Goal: Task Accomplishment & Management: Manage account settings

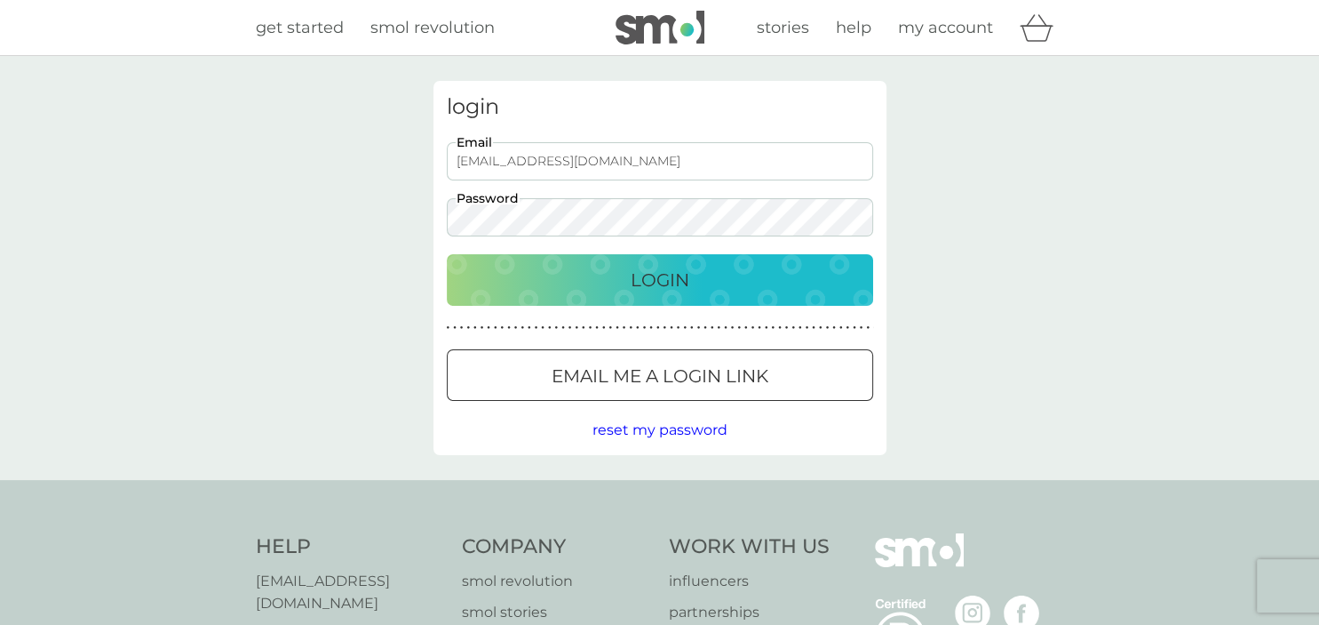
click at [659, 294] on button "Login" at bounding box center [660, 280] width 427 height 52
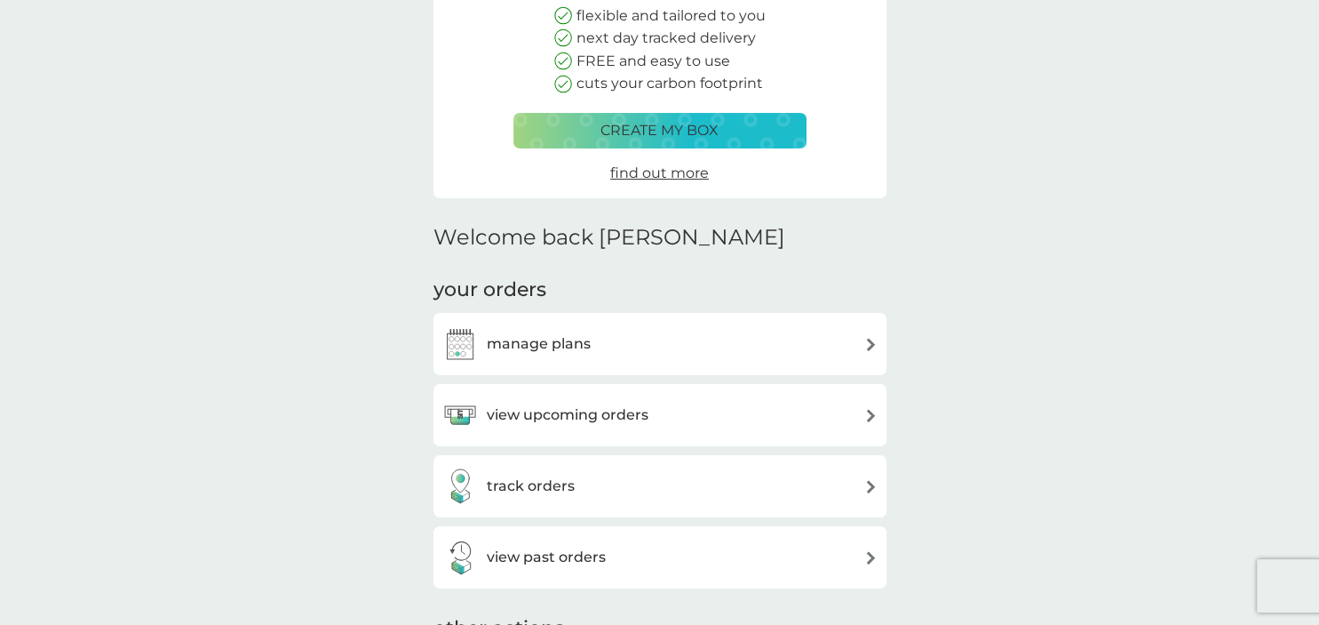
scroll to position [393, 0]
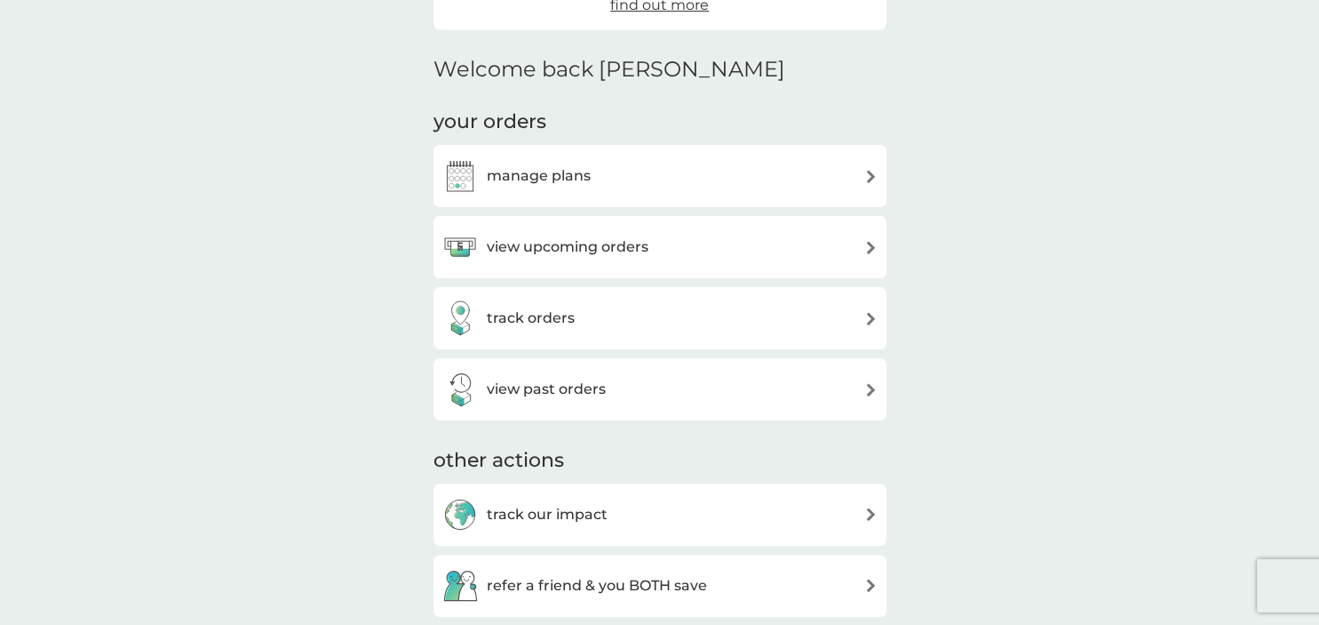
click at [833, 251] on div "view upcoming orders" at bounding box center [659, 247] width 435 height 36
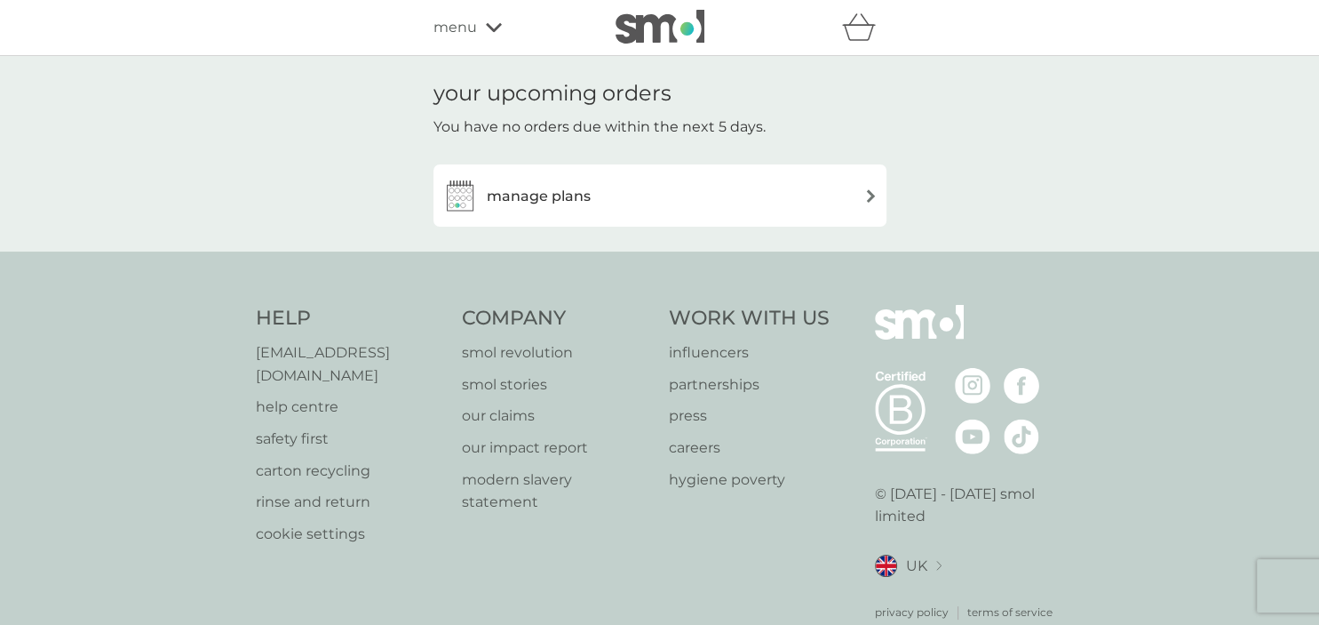
click at [866, 198] on img at bounding box center [871, 195] width 13 height 13
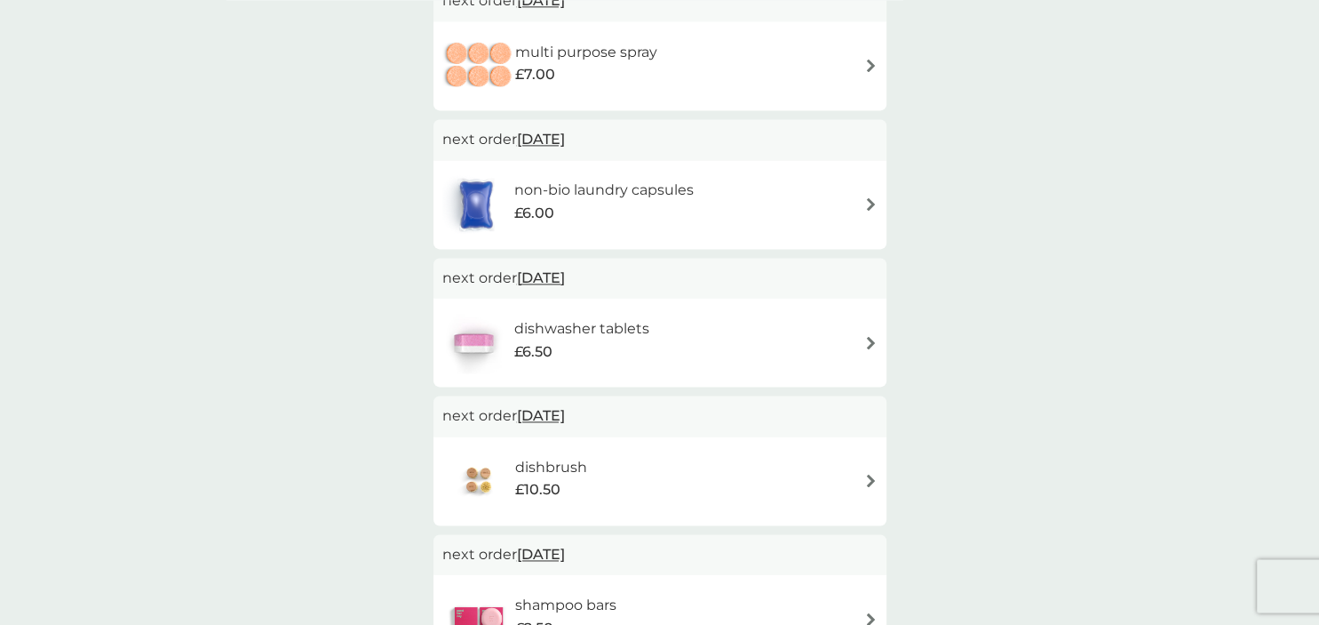
scroll to position [373, 0]
click at [868, 480] on img at bounding box center [871, 479] width 13 height 13
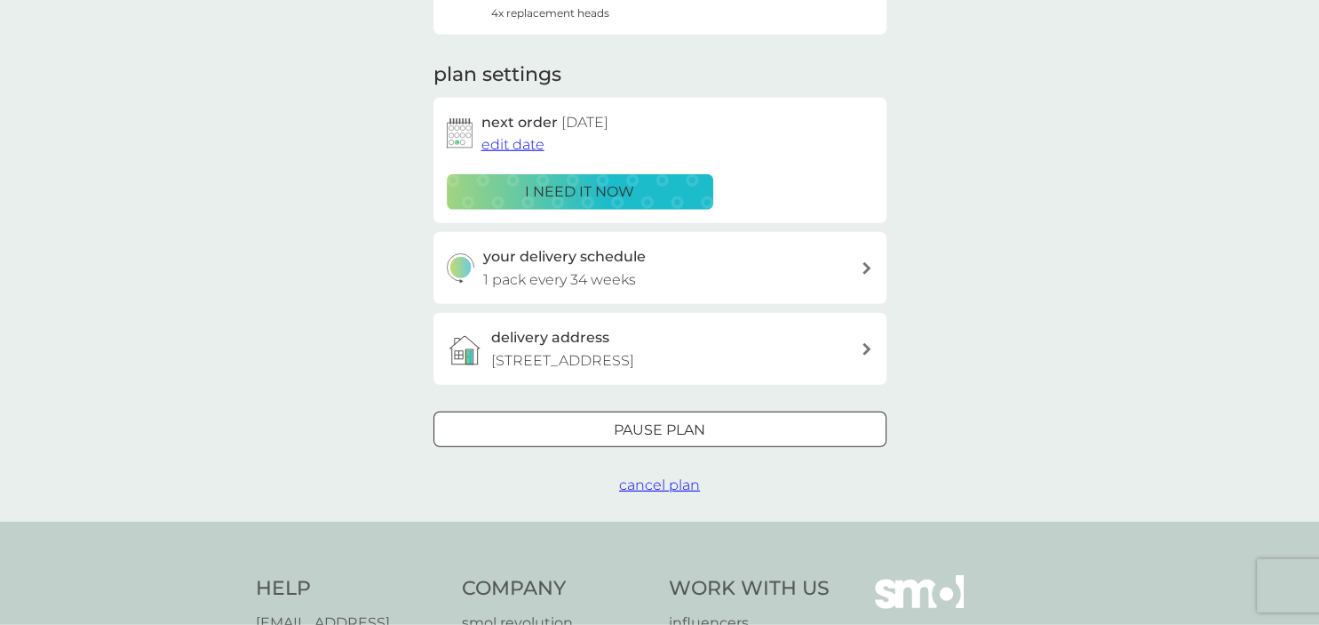
scroll to position [218, 0]
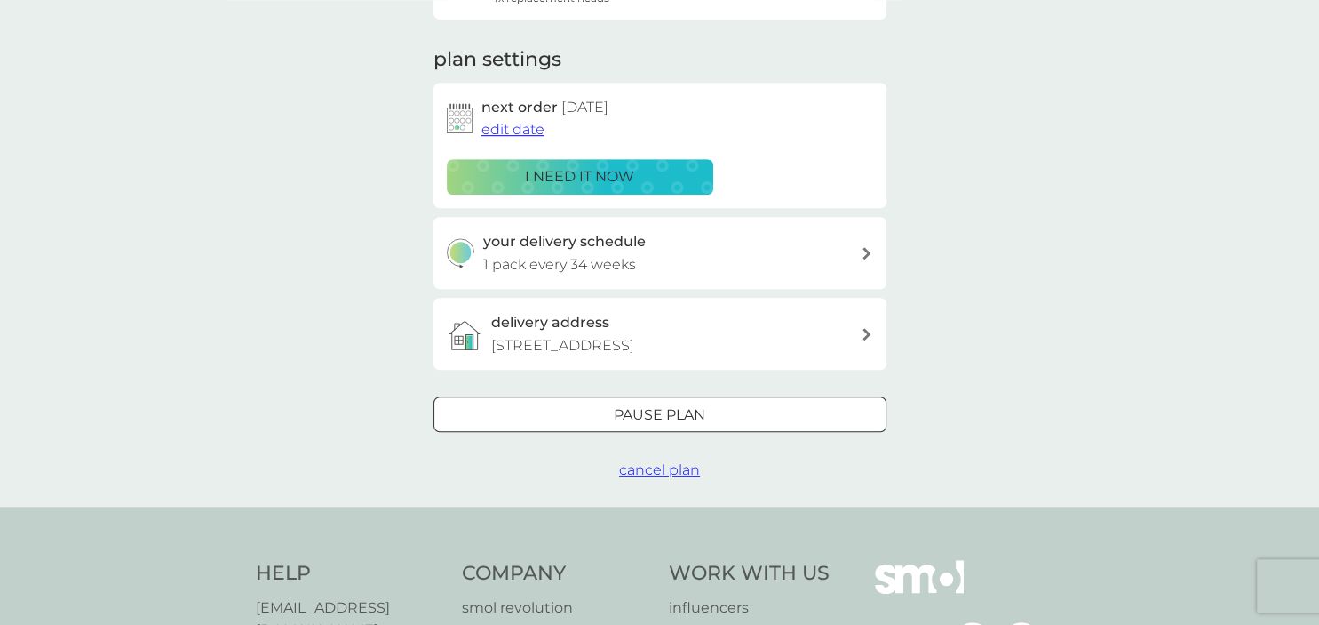
click at [668, 468] on span "cancel plan" at bounding box center [659, 469] width 81 height 17
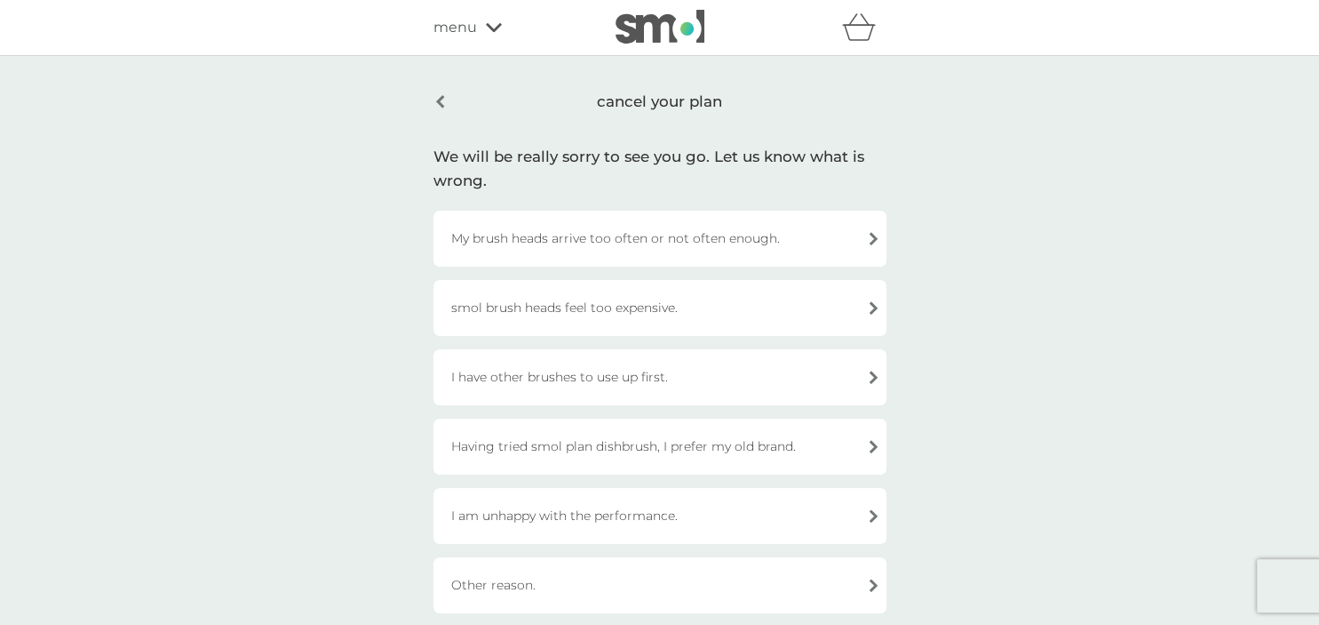
click at [851, 375] on div "I have other brushes to use up first." at bounding box center [660, 377] width 453 height 56
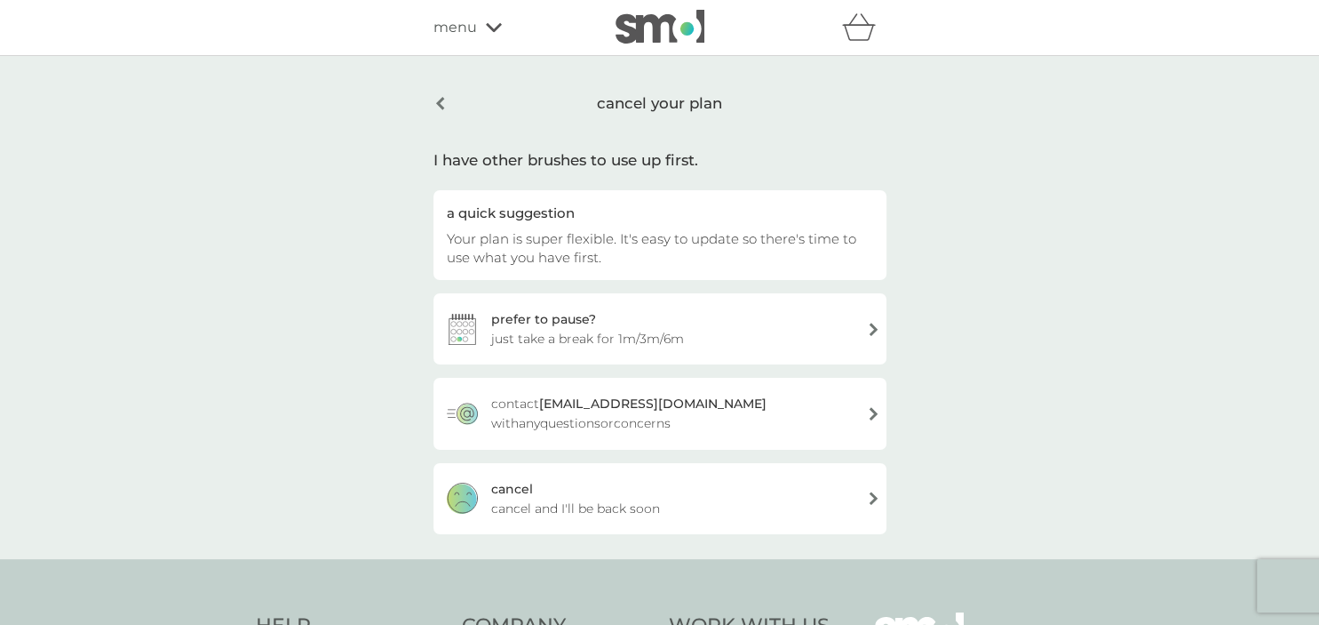
click at [862, 499] on div "cancel cancel and I'll be back soon" at bounding box center [660, 498] width 453 height 71
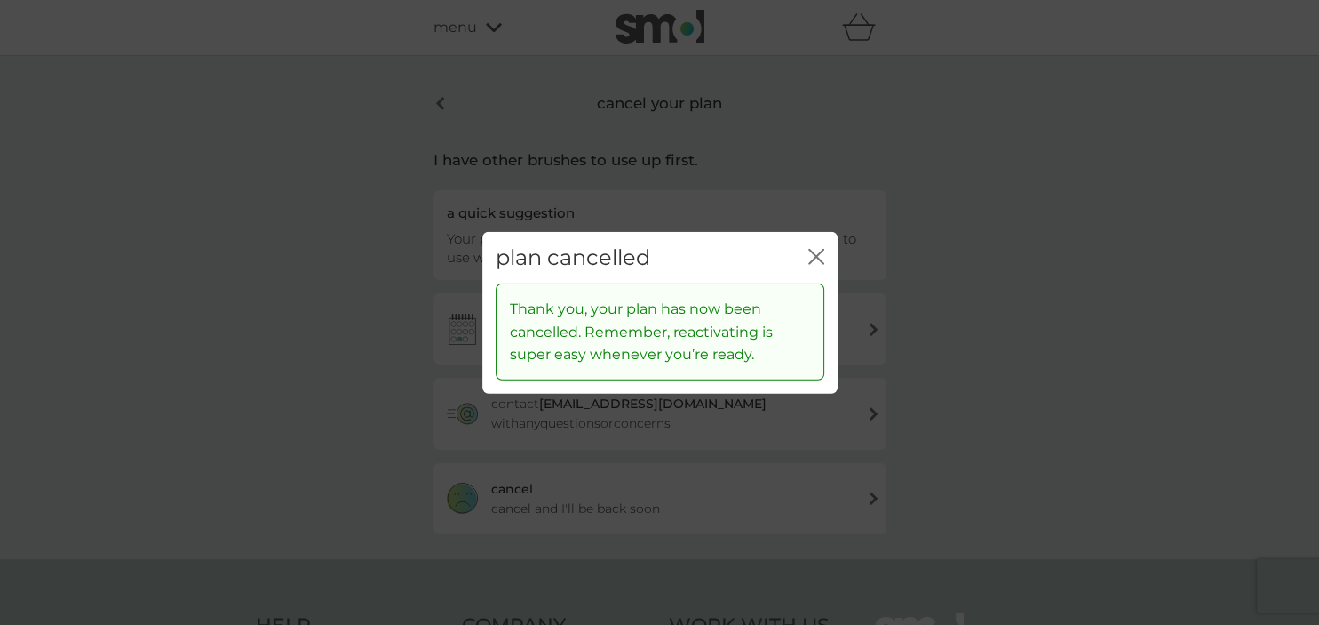
click at [810, 249] on icon "close" at bounding box center [817, 256] width 16 height 16
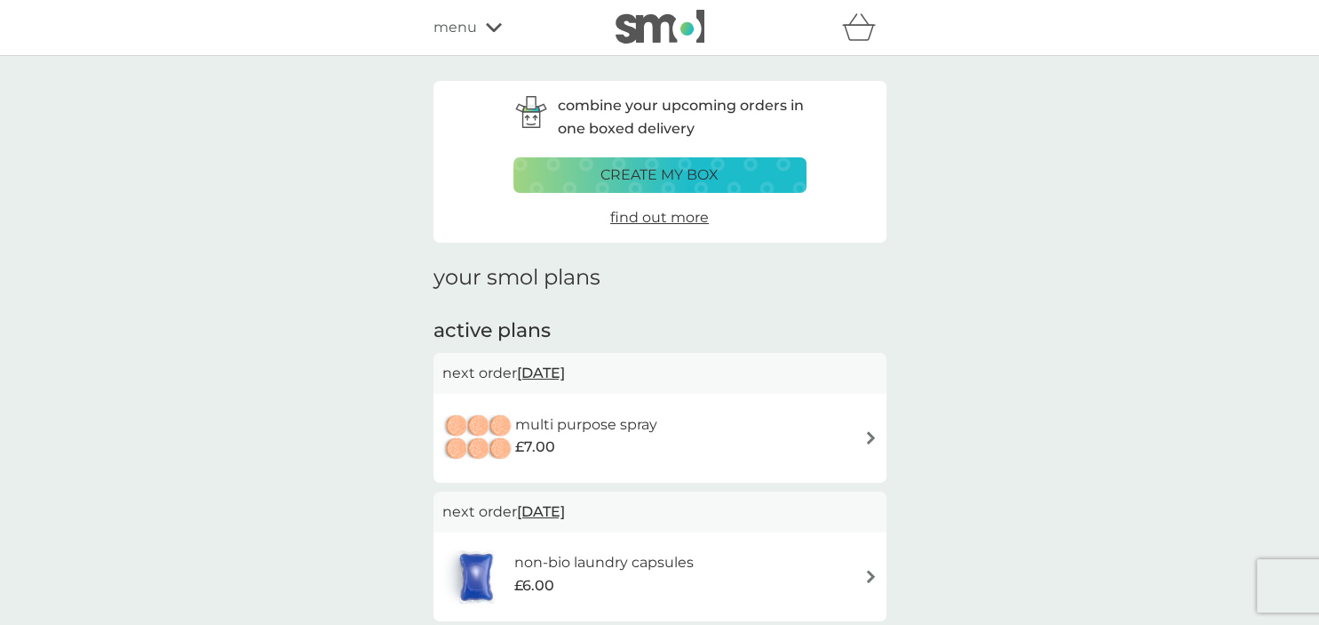
click at [872, 442] on img at bounding box center [871, 437] width 13 height 13
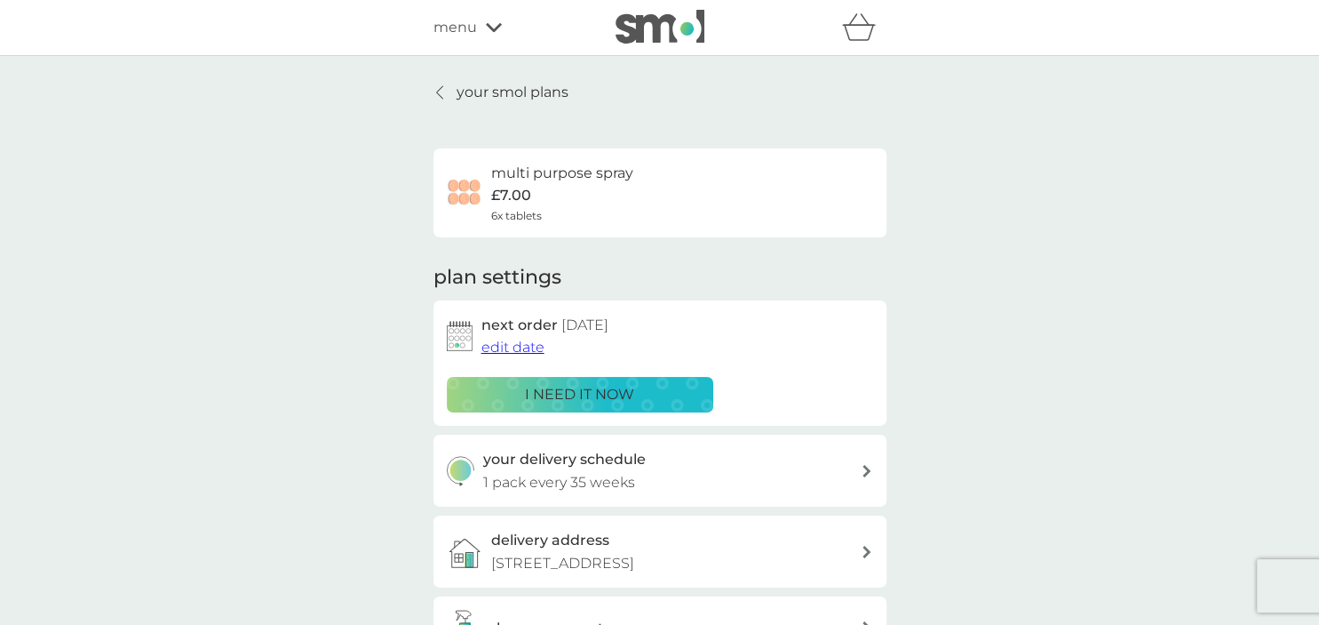
click at [866, 472] on icon at bounding box center [867, 471] width 8 height 12
select select "245"
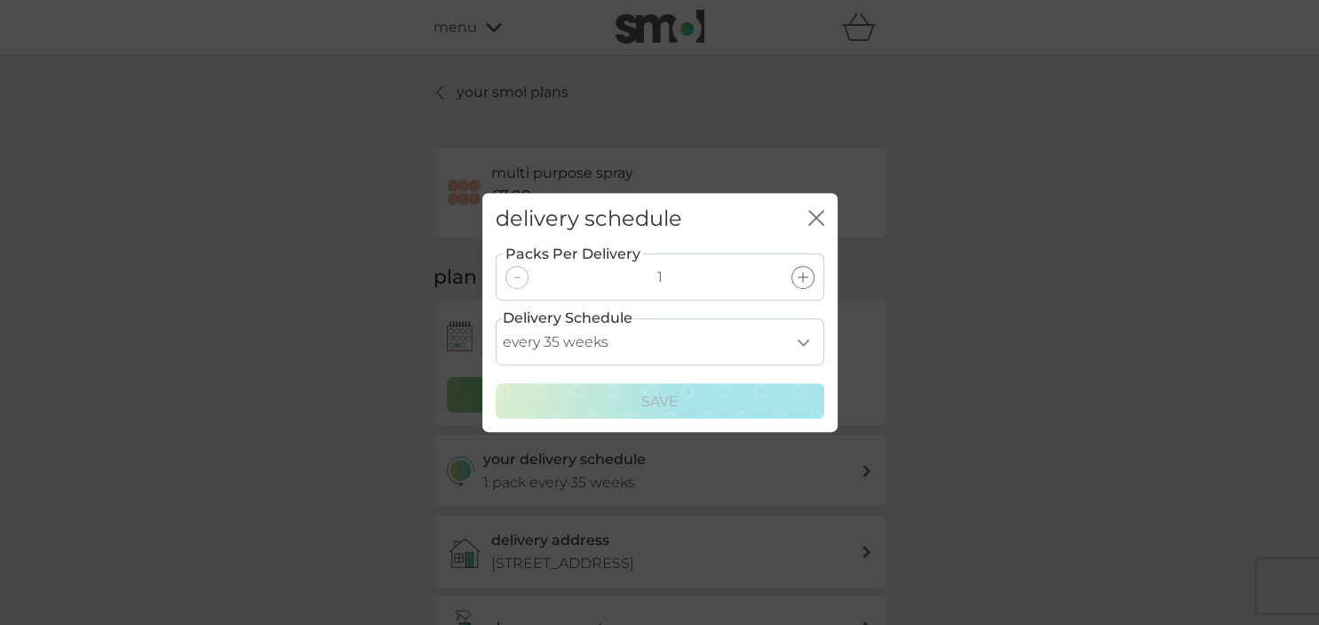
click at [974, 354] on div "delivery schedule close Packs Per Delivery 1 Delivery Schedule every 1 week eve…" at bounding box center [659, 312] width 1319 height 625
click at [812, 218] on icon "close" at bounding box center [817, 218] width 16 height 16
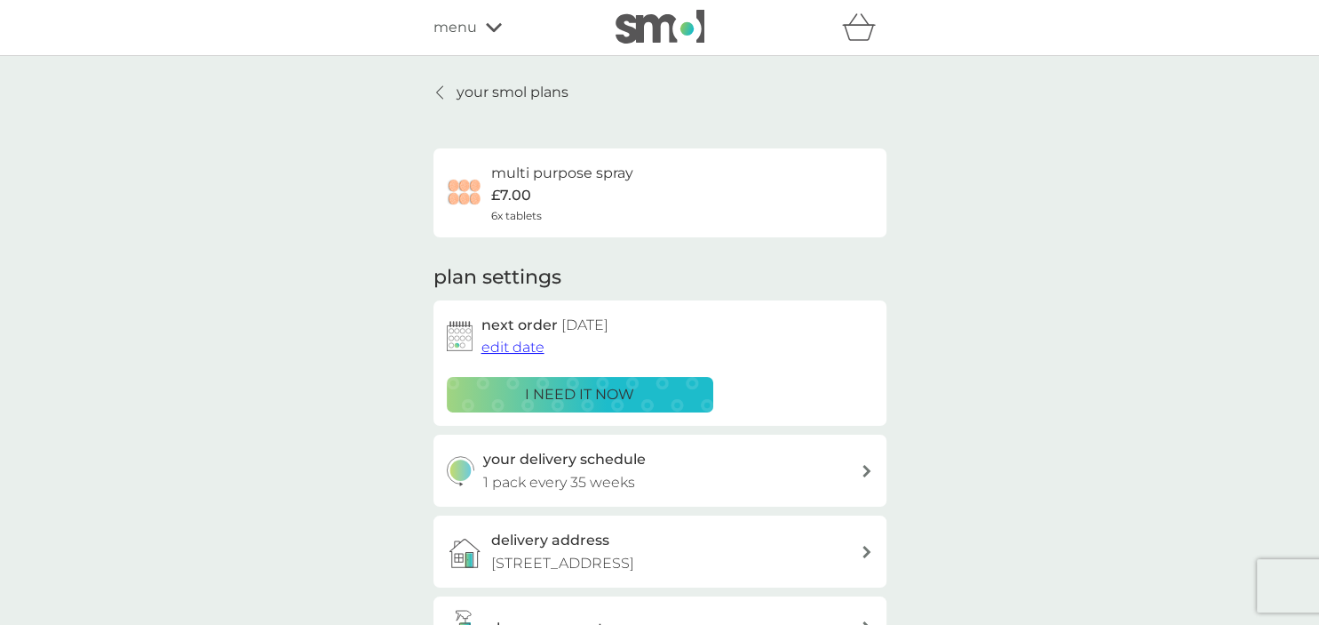
click at [439, 90] on icon at bounding box center [439, 92] width 6 height 12
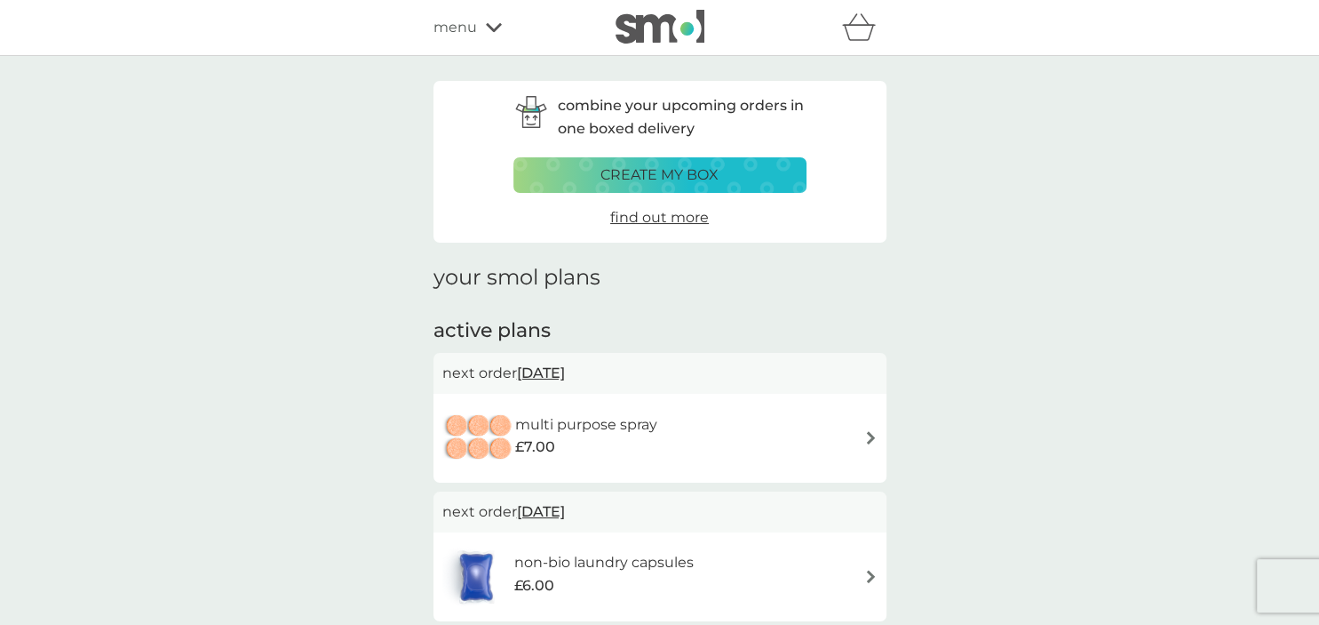
click at [866, 575] on img at bounding box center [871, 576] width 13 height 13
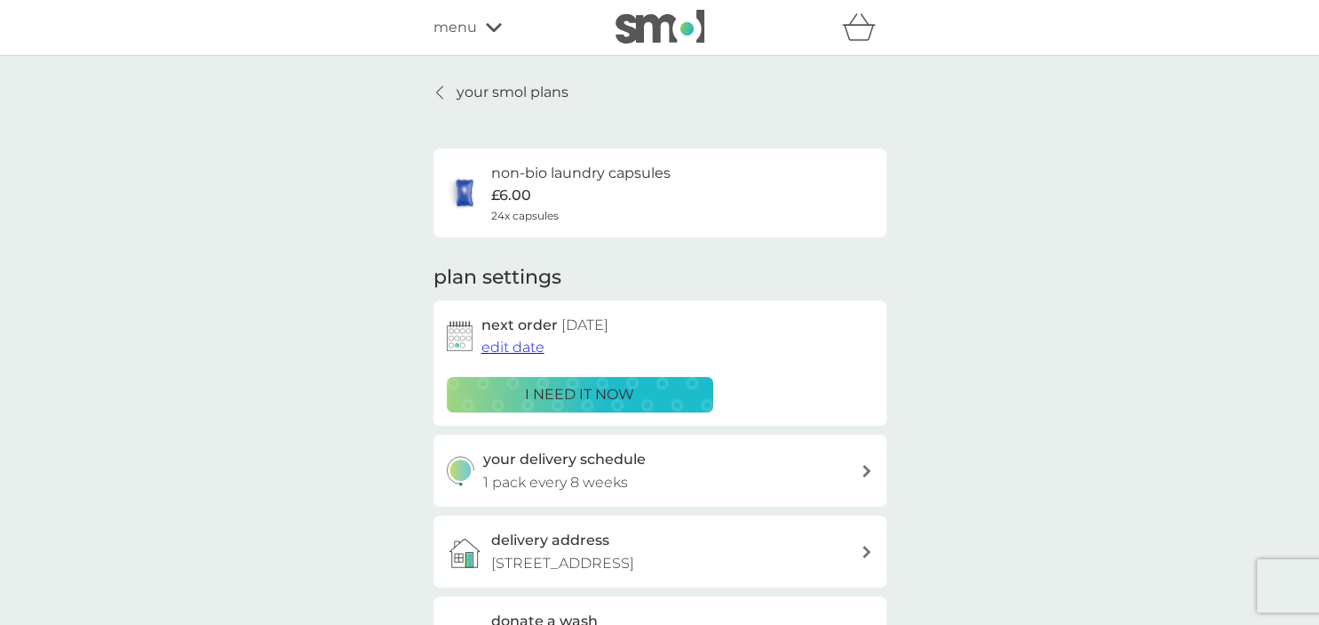
click at [865, 472] on icon at bounding box center [867, 471] width 9 height 12
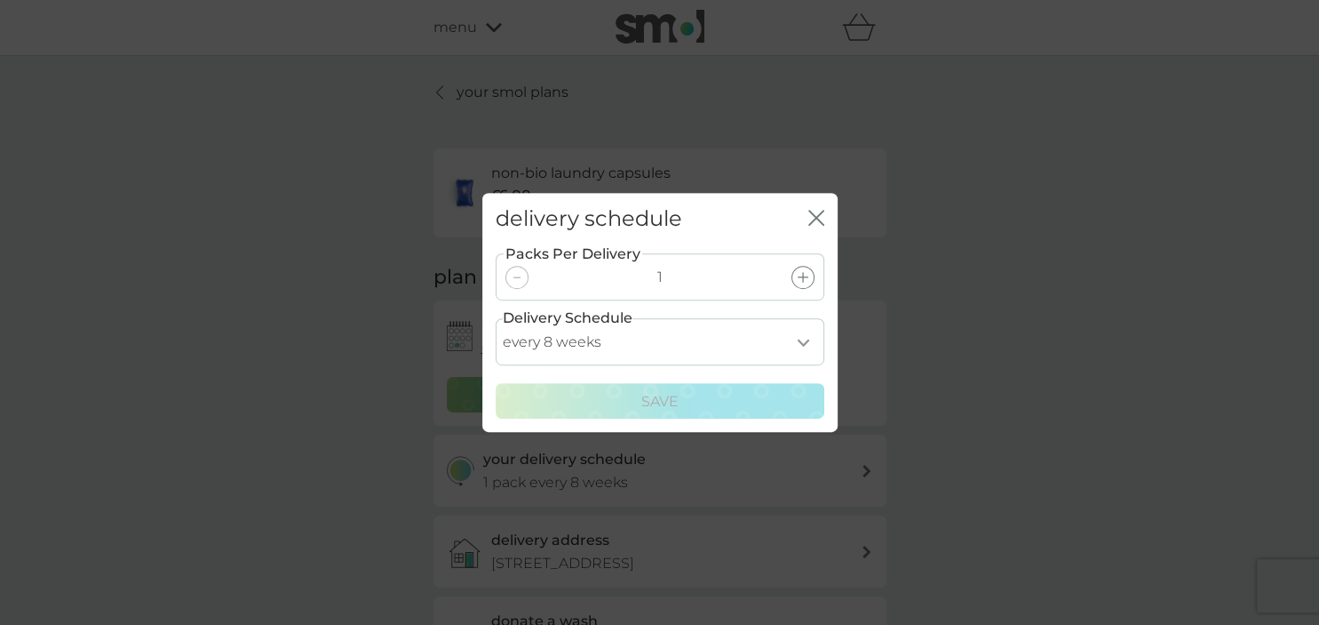
click at [496, 318] on select "every 1 week every 2 weeks every 3 weeks every 4 weeks every 5 weeks every 6 we…" at bounding box center [660, 341] width 329 height 47
select select "42"
click option "every 6 weeks" at bounding box center [0, 0] width 0 height 0
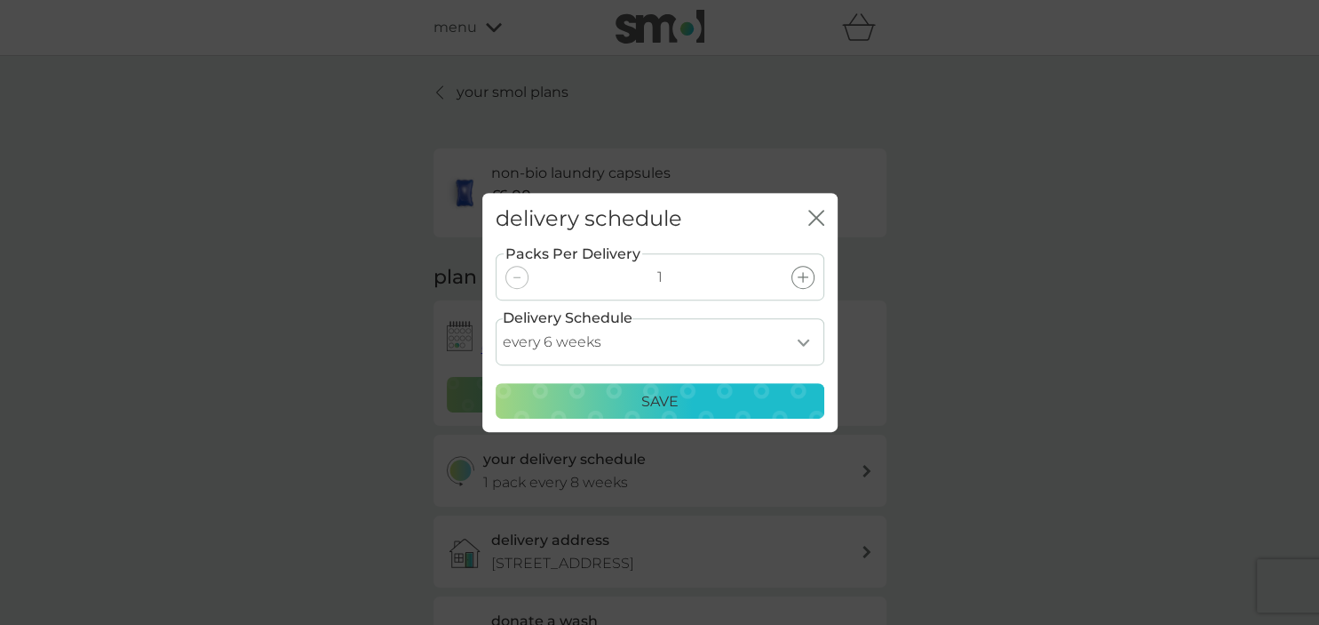
click at [652, 409] on p "Save" at bounding box center [660, 401] width 37 height 23
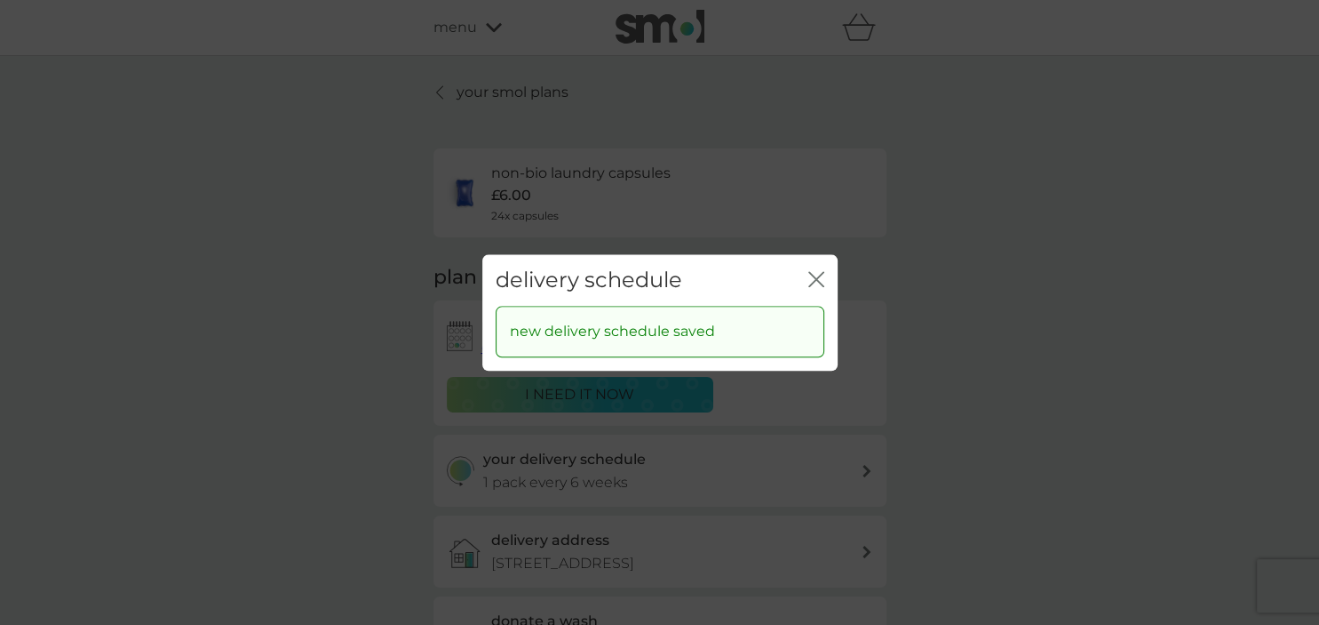
click at [816, 285] on icon "close" at bounding box center [817, 279] width 16 height 16
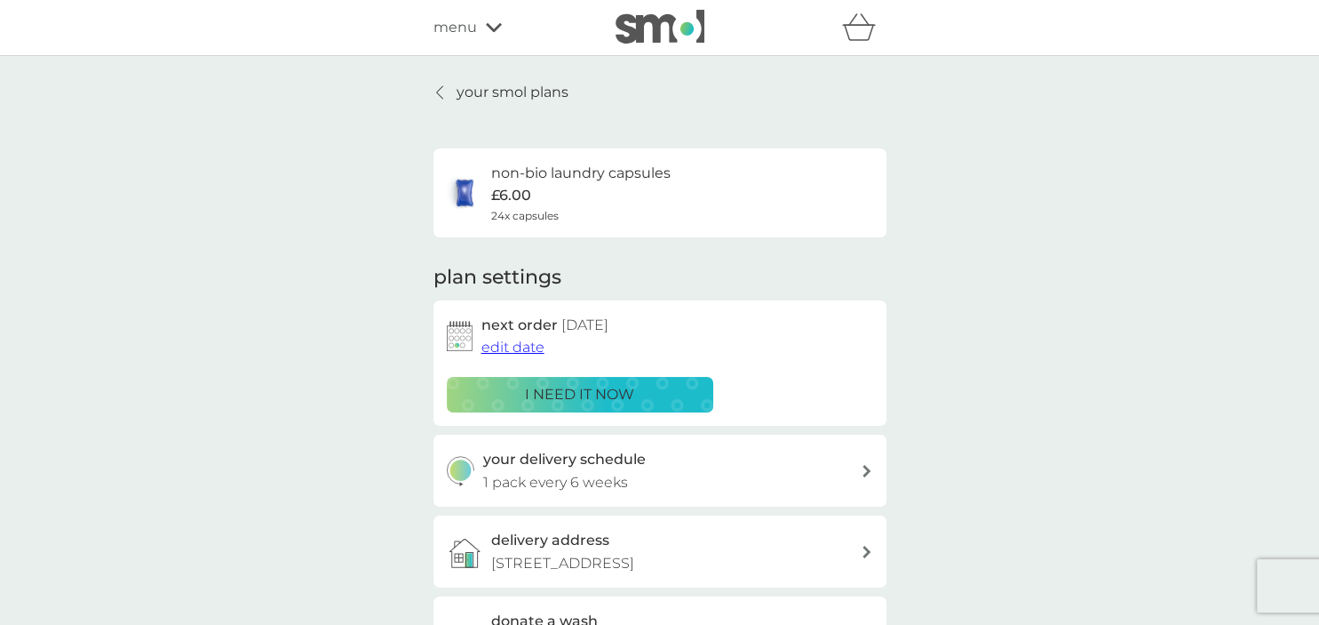
click at [481, 27] on div "menu" at bounding box center [509, 27] width 151 height 23
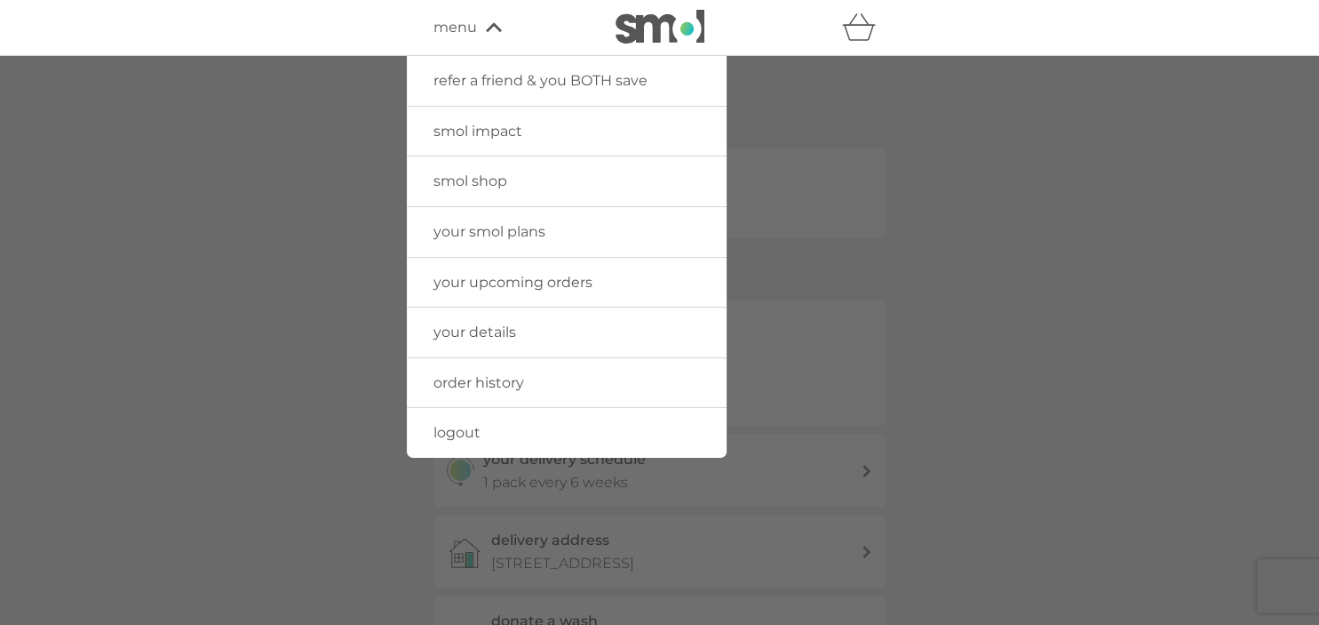
click at [472, 325] on span "your details" at bounding box center [475, 331] width 83 height 17
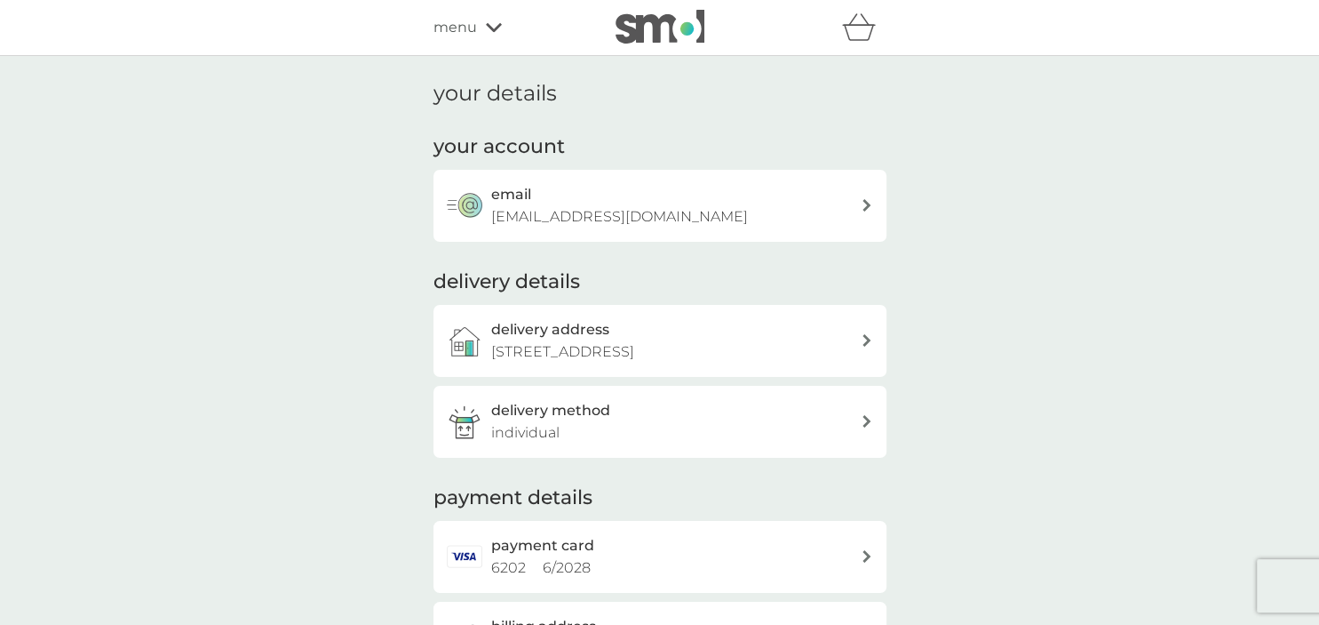
click at [871, 556] on icon at bounding box center [867, 556] width 9 height 12
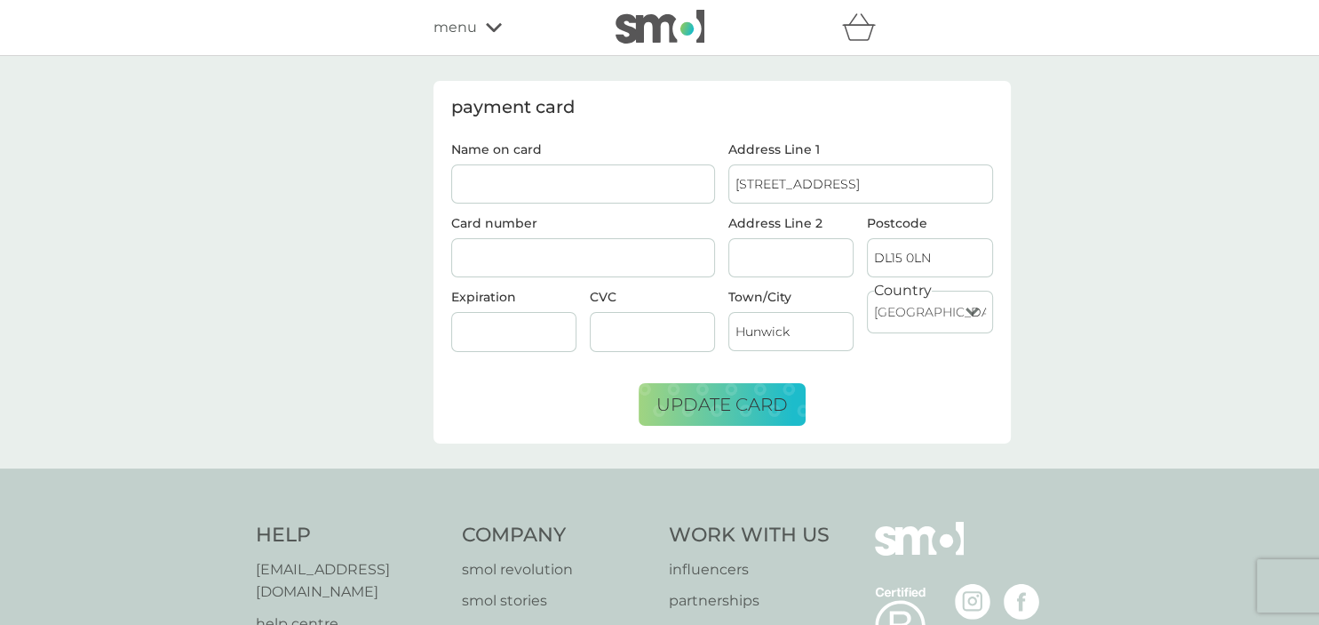
click at [606, 181] on input "Name on card" at bounding box center [583, 183] width 265 height 39
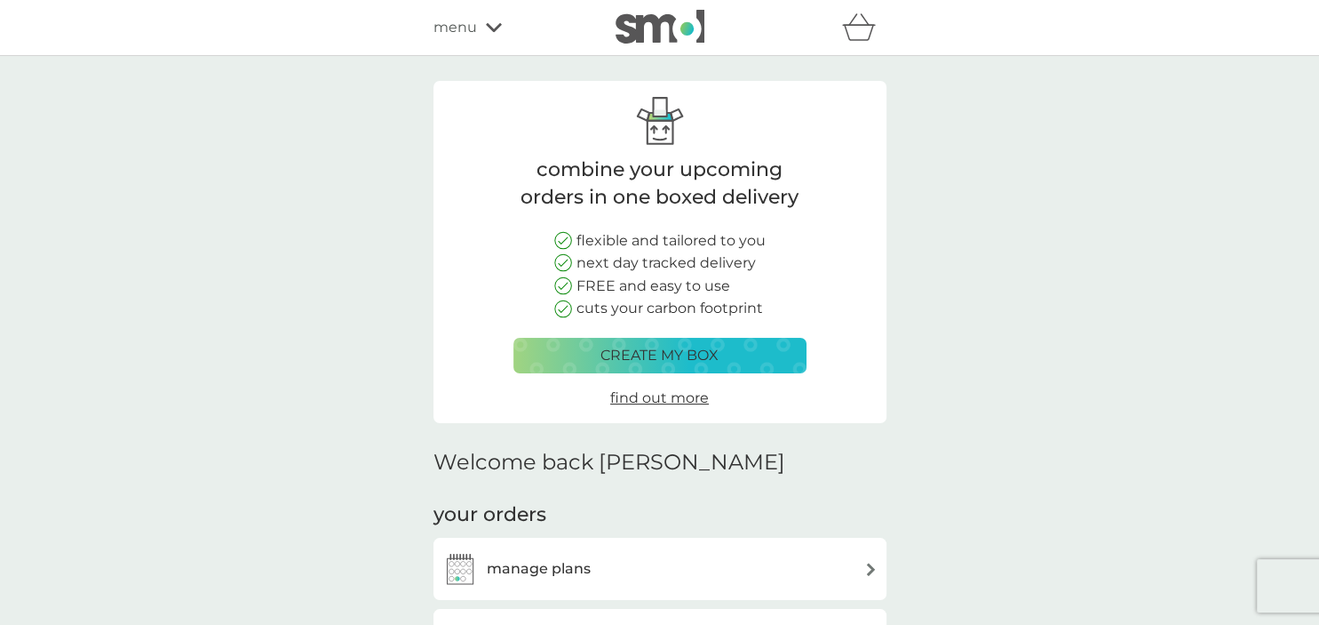
scroll to position [971, 0]
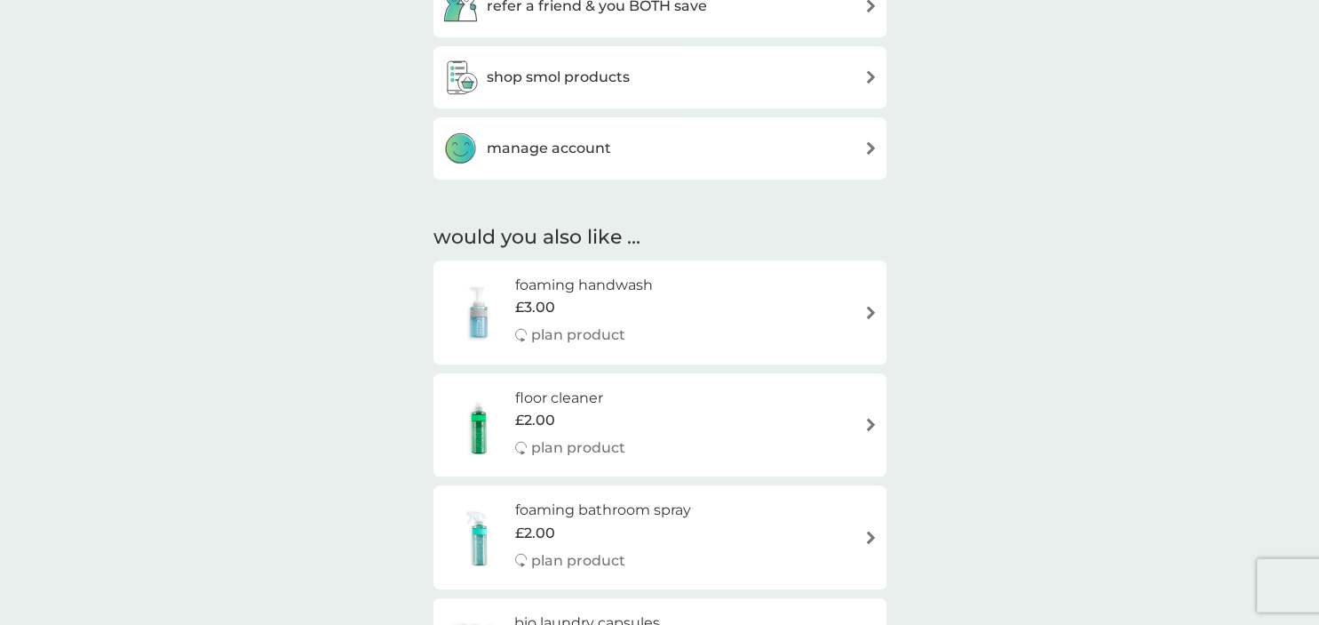
click at [864, 153] on div "manage account" at bounding box center [659, 150] width 435 height 36
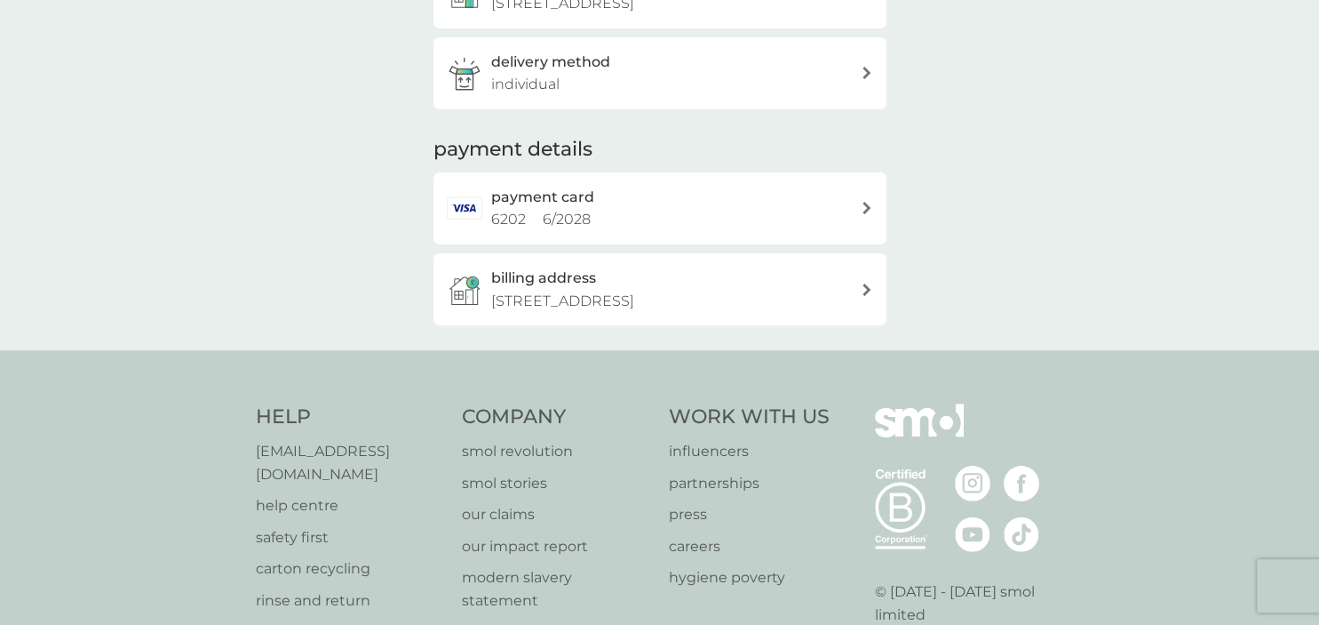
scroll to position [351, 0]
click at [867, 201] on icon at bounding box center [867, 205] width 9 height 12
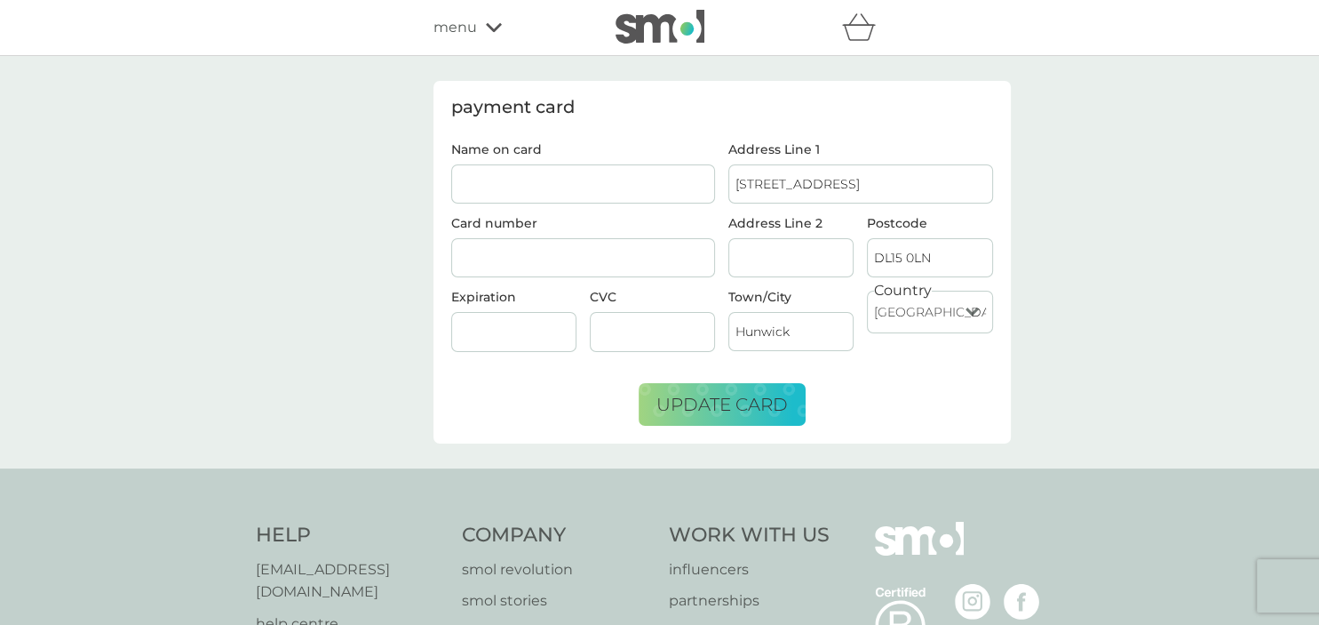
click at [673, 187] on input "Name on card" at bounding box center [583, 183] width 265 height 39
type input "[PERSON_NAME]"
click at [642, 244] on div at bounding box center [583, 258] width 265 height 40
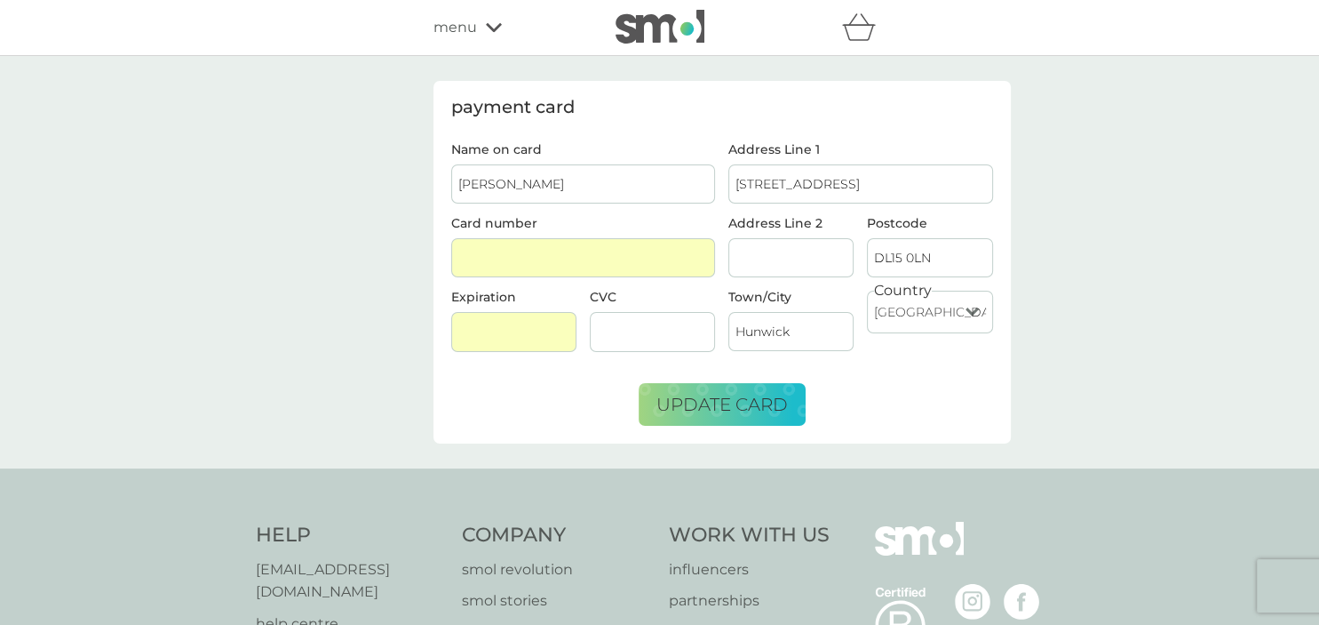
click at [765, 268] on input "Address Line 2" at bounding box center [791, 257] width 125 height 39
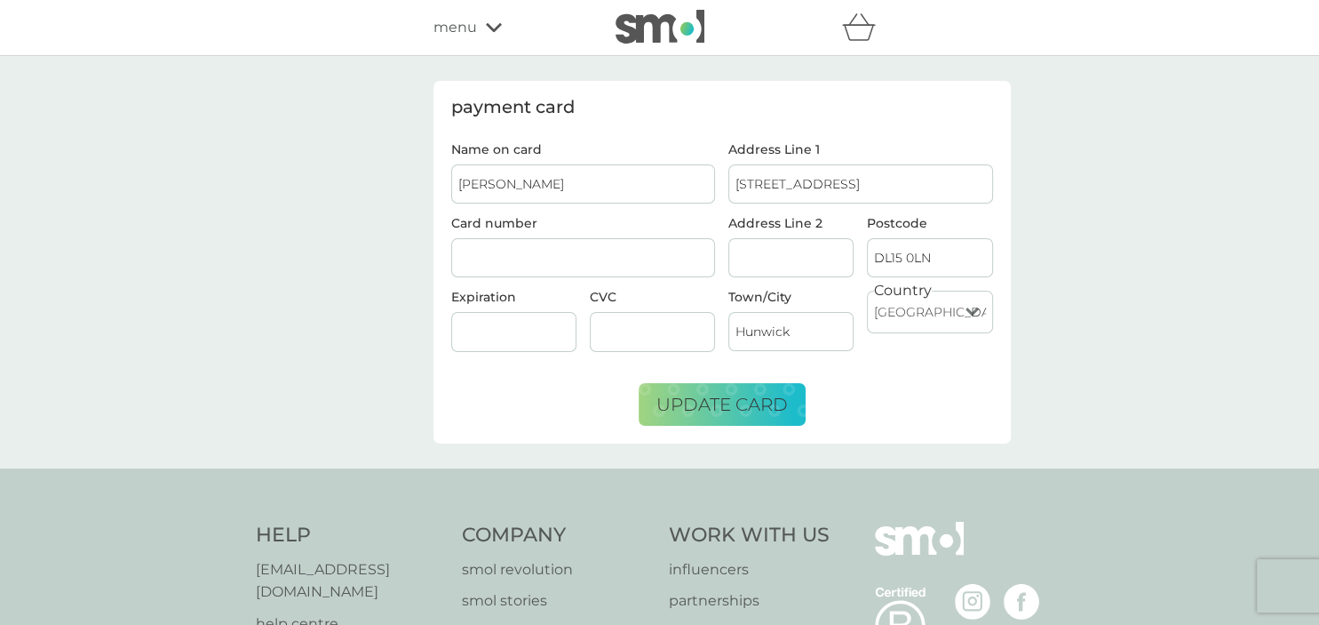
click at [526, 322] on div at bounding box center [513, 332] width 125 height 40
click at [757, 396] on span "update card" at bounding box center [723, 404] width 132 height 21
